Goal: Check status

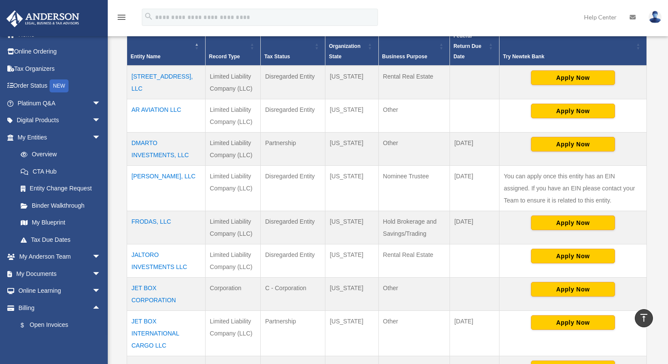
scroll to position [205, 0]
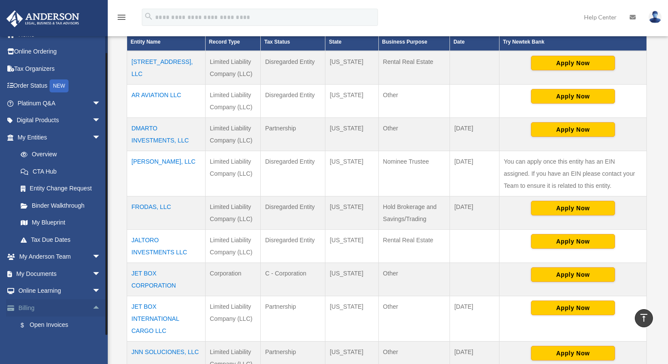
click at [47, 309] on link "Billing arrow_drop_up" at bounding box center [60, 307] width 108 height 17
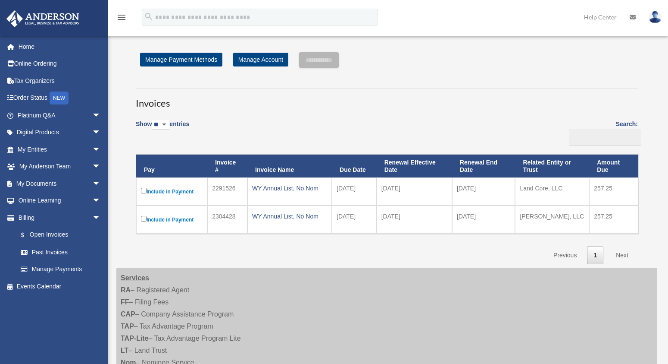
click at [93, 312] on div "jaltoro@hotmail.com Sign Out jaime@tgcompanyus.com Home Online Ordering Tax Org…" at bounding box center [57, 185] width 114 height 299
click at [53, 254] on link "Past Invoices" at bounding box center [63, 251] width 102 height 17
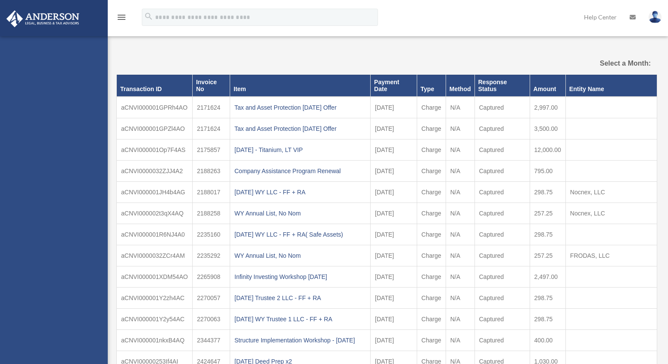
select select
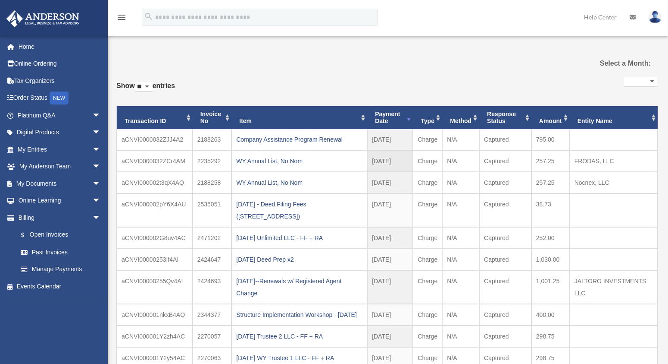
drag, startPoint x: 224, startPoint y: 162, endPoint x: 196, endPoint y: 162, distance: 28.5
click at [196, 162] on td "2235292" at bounding box center [212, 161] width 39 height 22
copy td "2235292"
